Goal: Information Seeking & Learning: Find specific fact

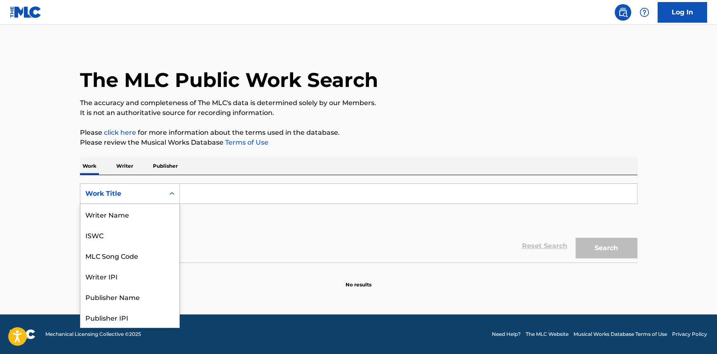
click at [162, 197] on div "Work Title" at bounding box center [122, 194] width 84 height 16
click at [114, 217] on div "MLC Song Code" at bounding box center [129, 214] width 99 height 21
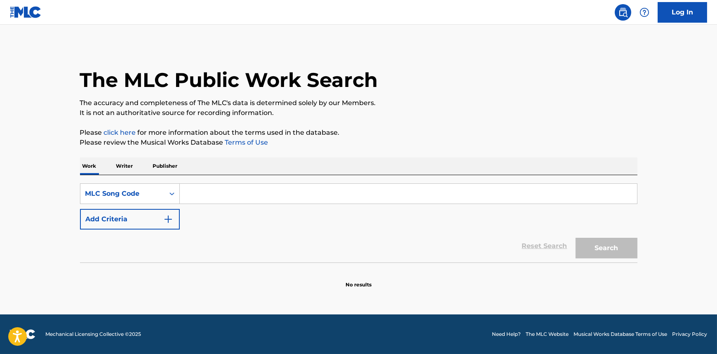
click at [221, 198] on input "Search Form" at bounding box center [408, 194] width 457 height 20
paste input "B77703(50%)"
drag, startPoint x: 212, startPoint y: 193, endPoint x: 294, endPoint y: 197, distance: 82.6
click at [294, 197] on input "B77703(50%)" at bounding box center [408, 194] width 457 height 20
type input "B77703"
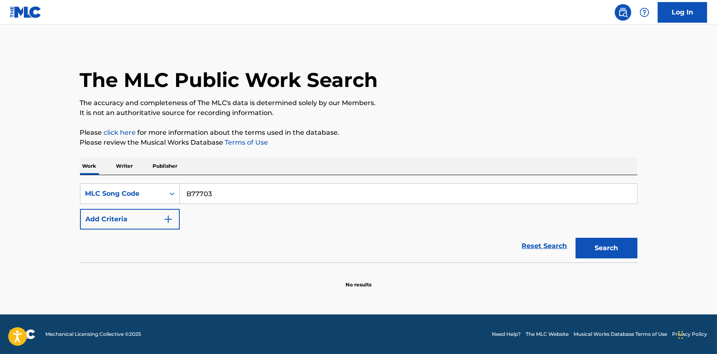
click at [615, 243] on button "Search" at bounding box center [607, 248] width 62 height 21
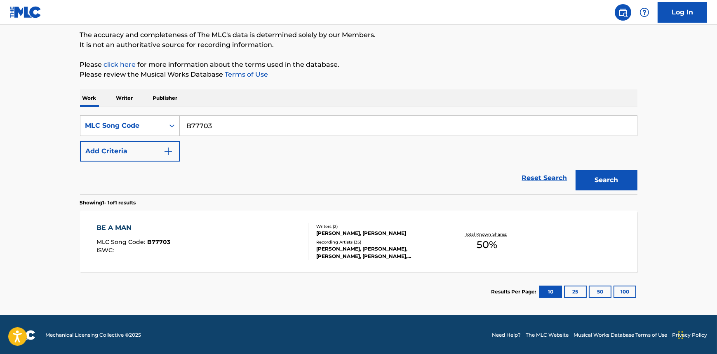
scroll to position [68, 0]
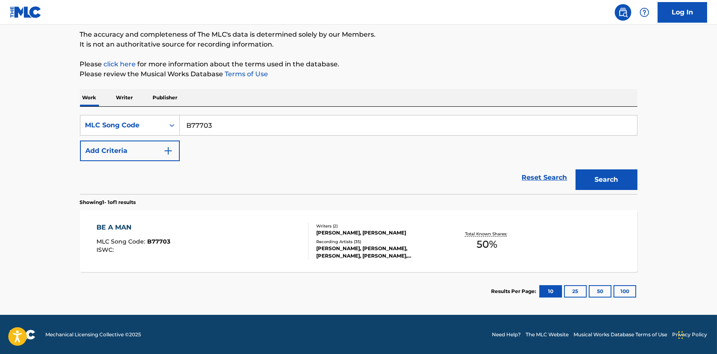
click at [123, 226] on div "BE A MAN" at bounding box center [134, 228] width 74 height 10
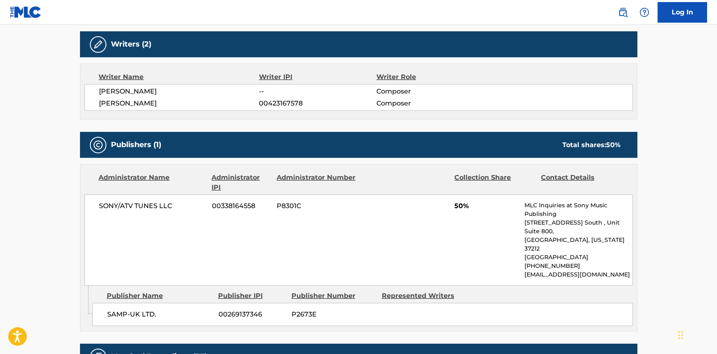
scroll to position [262, 0]
